Goal: Transaction & Acquisition: Purchase product/service

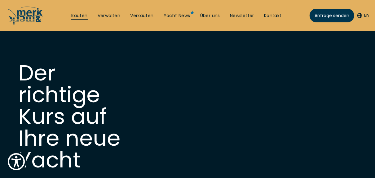
click at [79, 16] on link "Kaufen" at bounding box center [79, 16] width 16 height 6
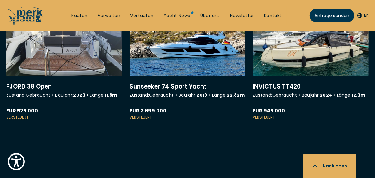
scroll to position [1787, 0]
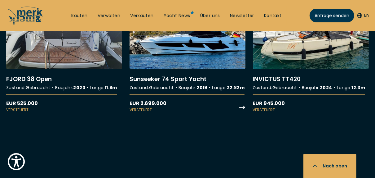
click at [202, 80] on link "More details about Sunseeker 74 Sport Yacht" at bounding box center [188, 56] width 116 height 113
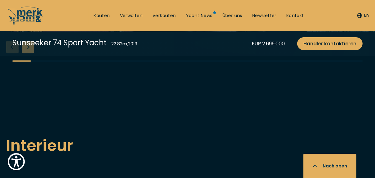
scroll to position [794, 0]
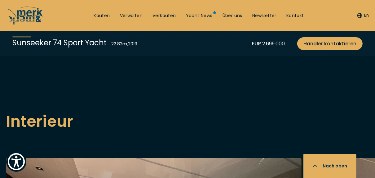
click at [29, 29] on div "Next slide" at bounding box center [28, 22] width 12 height 12
click at [27, 29] on div "Next slide" at bounding box center [28, 22] width 12 height 12
click at [28, 29] on div "Next slide" at bounding box center [28, 22] width 12 height 12
click at [29, 29] on div "Next slide" at bounding box center [28, 22] width 12 height 12
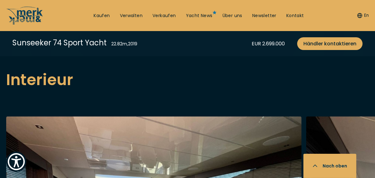
scroll to position [844, 0]
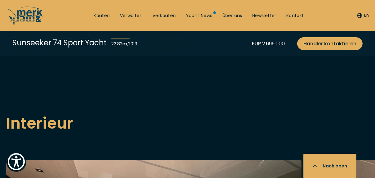
scroll to position [794, 0]
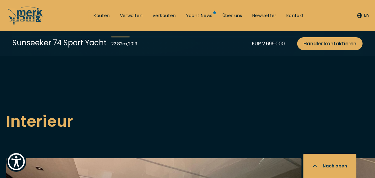
click at [29, 29] on div "Next slide" at bounding box center [28, 22] width 12 height 12
click at [30, 29] on div "Next slide" at bounding box center [28, 22] width 12 height 12
click at [29, 29] on div "Next slide" at bounding box center [28, 22] width 12 height 12
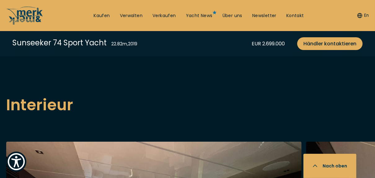
scroll to position [819, 0]
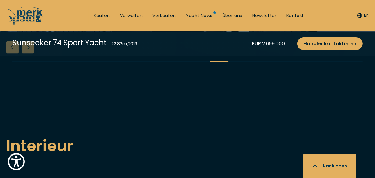
scroll to position [794, 0]
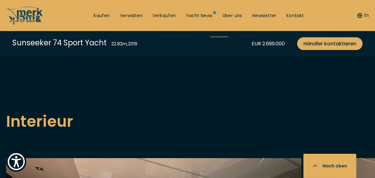
click at [29, 29] on div "Next slide" at bounding box center [28, 22] width 12 height 12
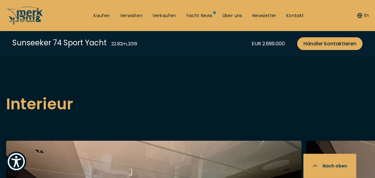
scroll to position [819, 0]
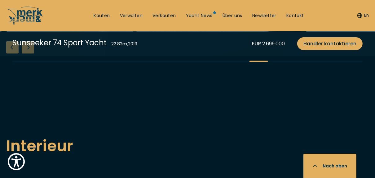
scroll to position [794, 0]
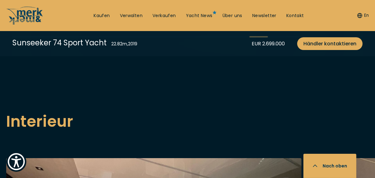
click at [29, 29] on div "Next slide" at bounding box center [28, 22] width 12 height 12
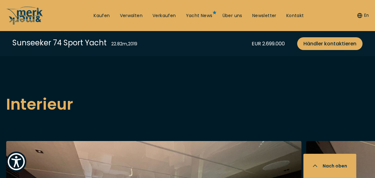
scroll to position [819, 0]
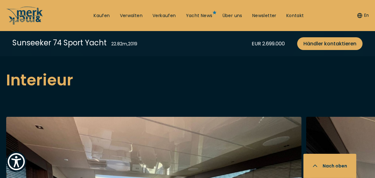
scroll to position [844, 0]
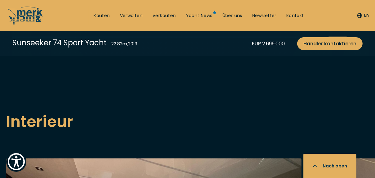
scroll to position [794, 0]
click at [28, 29] on div "Next slide" at bounding box center [28, 22] width 12 height 12
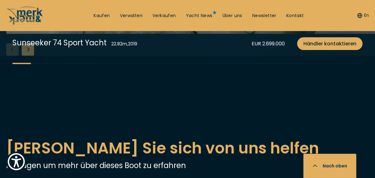
scroll to position [1141, 0]
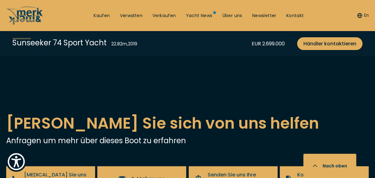
click at [29, 31] on div "Next slide" at bounding box center [28, 24] width 12 height 12
click at [28, 31] on div "Next slide" at bounding box center [28, 24] width 12 height 12
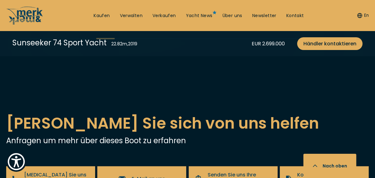
click at [28, 31] on div "Next slide" at bounding box center [28, 24] width 12 height 12
click at [32, 31] on div "Next slide" at bounding box center [28, 24] width 12 height 12
click at [29, 31] on div "Next slide" at bounding box center [28, 24] width 12 height 12
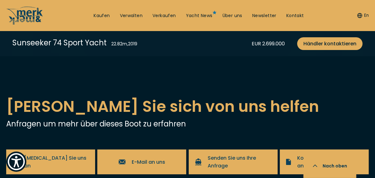
scroll to position [1166, 0]
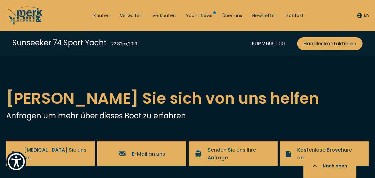
click at [28, 6] on div "Next slide" at bounding box center [28, -1] width 12 height 12
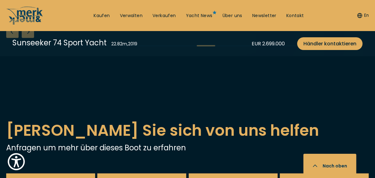
scroll to position [1141, 0]
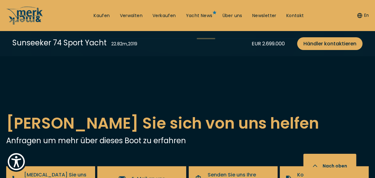
click at [31, 31] on div "Next slide" at bounding box center [28, 24] width 12 height 12
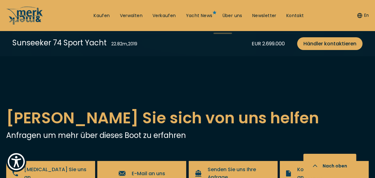
scroll to position [1166, 0]
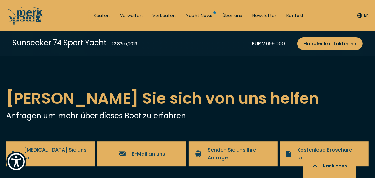
click at [30, 6] on div "Next slide" at bounding box center [28, -1] width 12 height 12
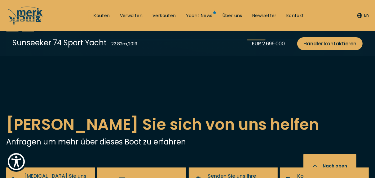
scroll to position [1141, 0]
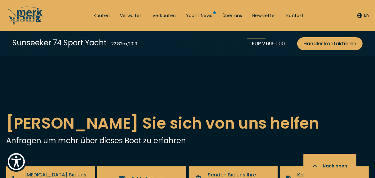
click at [29, 31] on div "Next slide" at bounding box center [28, 24] width 12 height 12
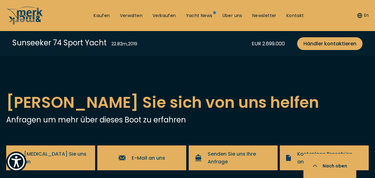
scroll to position [1191, 0]
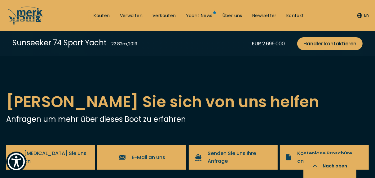
scroll to position [1166, 0]
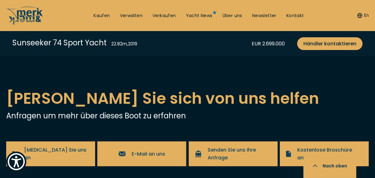
click at [29, 6] on div "Next slide" at bounding box center [28, -1] width 12 height 12
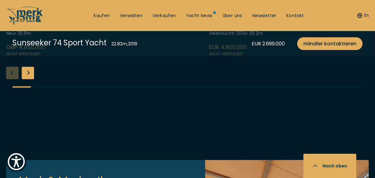
scroll to position [1563, 0]
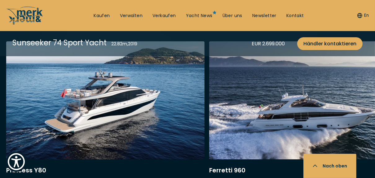
scroll to position [1414, 0]
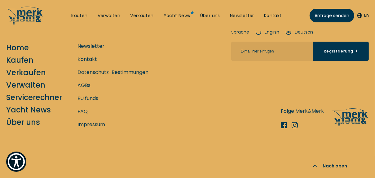
scroll to position [6219, 0]
